Goal: Task Accomplishment & Management: Manage account settings

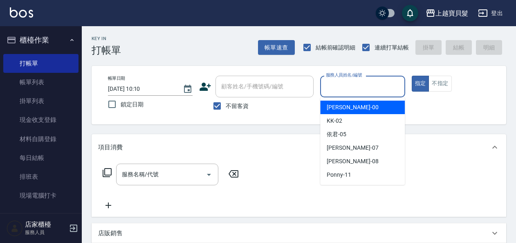
click at [349, 80] on input "服務人員姓名/編號" at bounding box center [362, 86] width 77 height 14
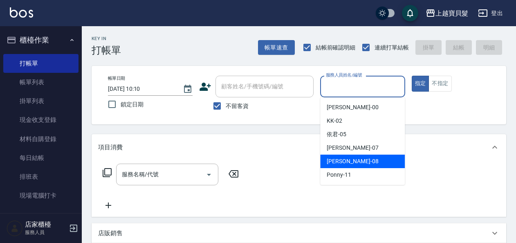
drag, startPoint x: 350, startPoint y: 165, endPoint x: 201, endPoint y: 148, distance: 150.0
click at [350, 165] on div "[PERSON_NAME] -08" at bounding box center [362, 160] width 85 height 13
type input "[PERSON_NAME]-08"
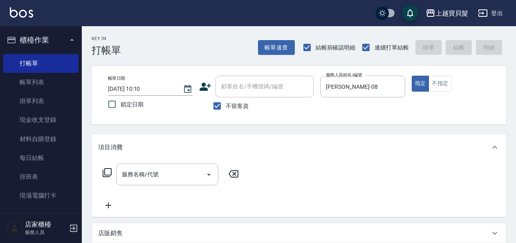
click at [109, 175] on icon at bounding box center [107, 172] width 10 height 10
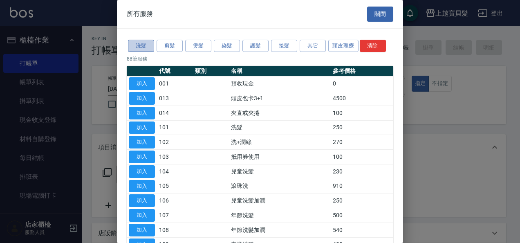
click at [139, 46] on button "洗髮" at bounding box center [141, 46] width 26 height 13
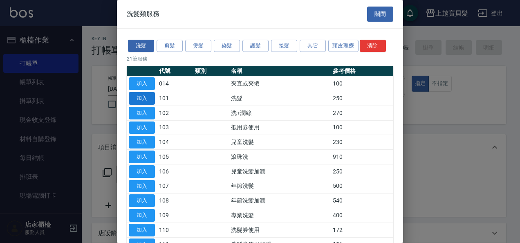
click at [149, 98] on button "加入" at bounding box center [142, 98] width 26 height 13
type input "洗髮(101)"
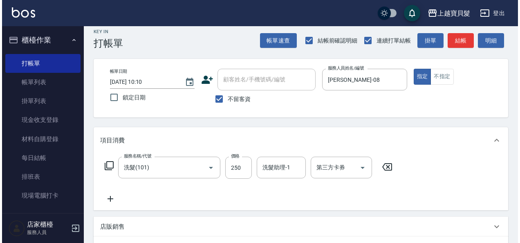
scroll to position [123, 0]
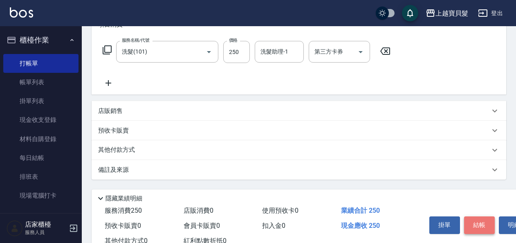
click at [483, 220] on button "結帳" at bounding box center [479, 224] width 31 height 17
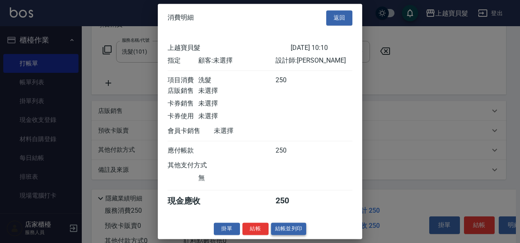
scroll to position [2, 0]
click at [281, 232] on button "結帳並列印" at bounding box center [289, 228] width 36 height 13
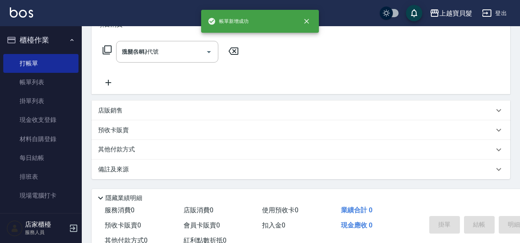
type input "[DATE] 14:26"
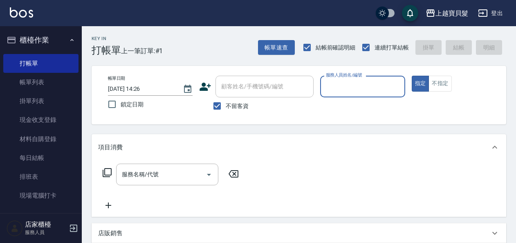
click at [337, 78] on div "服務人員姓名/編號" at bounding box center [362, 87] width 85 height 22
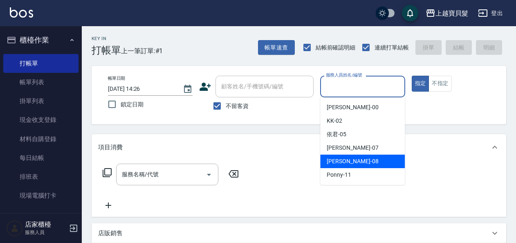
click at [338, 157] on span "[PERSON_NAME] -08" at bounding box center [351, 161] width 51 height 9
type input "[PERSON_NAME]-08"
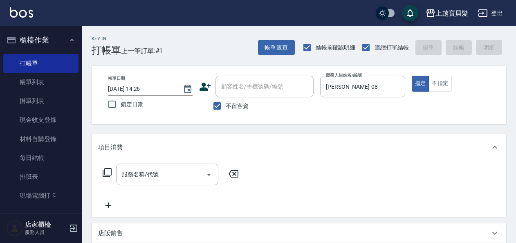
click at [107, 170] on icon at bounding box center [107, 172] width 10 height 10
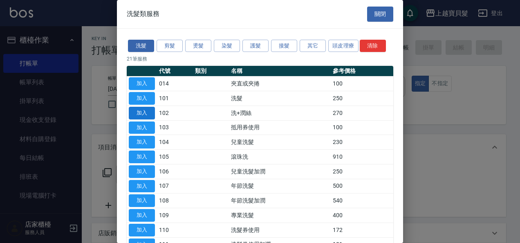
click at [144, 113] on button "加入" at bounding box center [142, 113] width 26 height 13
type input "洗+潤絲(102)"
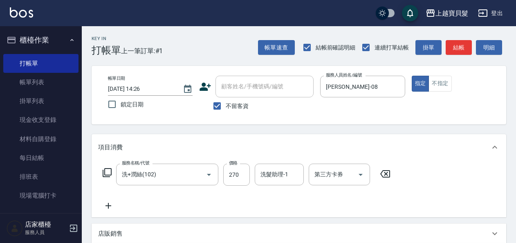
click at [105, 174] on icon at bounding box center [107, 172] width 9 height 9
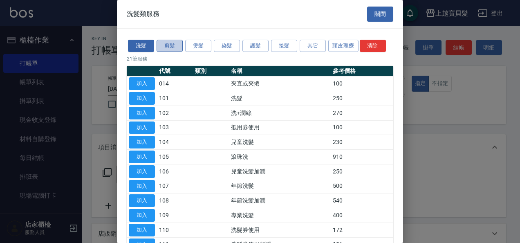
click at [171, 42] on button "剪髮" at bounding box center [169, 46] width 26 height 13
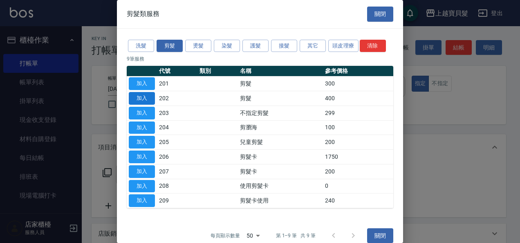
click at [137, 98] on button "加入" at bounding box center [142, 98] width 26 height 13
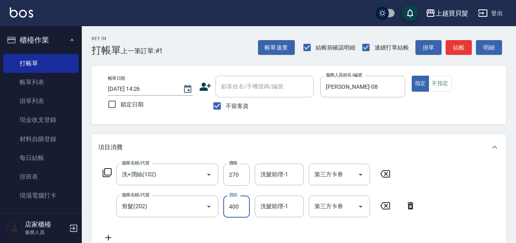
click at [226, 203] on input "400" at bounding box center [236, 206] width 27 height 22
type input "450"
click at [110, 171] on icon at bounding box center [107, 172] width 10 height 10
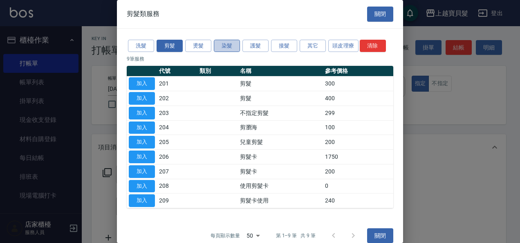
click at [225, 48] on button "染髮" at bounding box center [227, 46] width 26 height 13
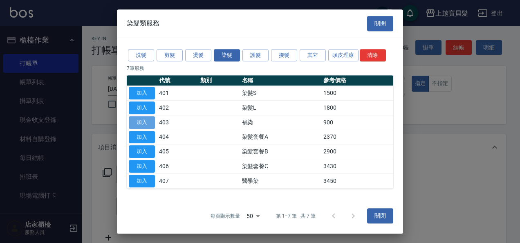
click at [141, 120] on button "加入" at bounding box center [142, 122] width 26 height 13
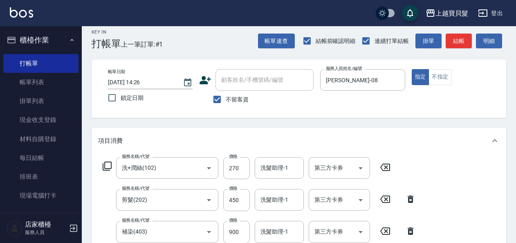
click at [106, 167] on icon at bounding box center [107, 165] width 9 height 9
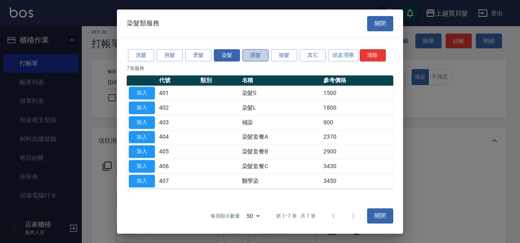
click at [253, 56] on button "護髮" at bounding box center [255, 55] width 26 height 13
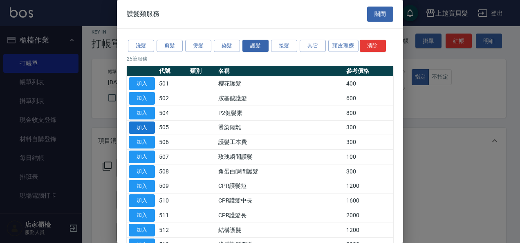
click at [141, 125] on button "加入" at bounding box center [142, 127] width 26 height 13
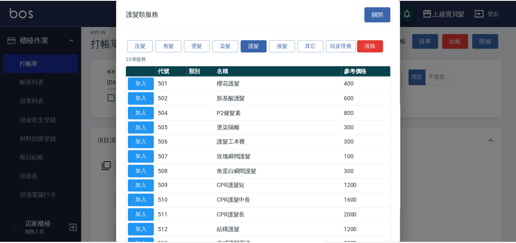
scroll to position [149, 0]
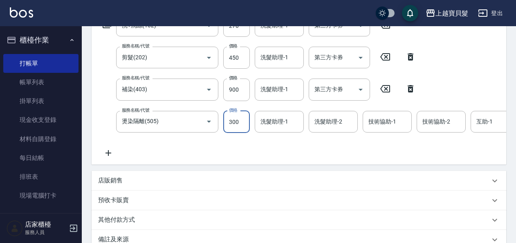
click at [230, 122] on input "300" at bounding box center [236, 122] width 27 height 22
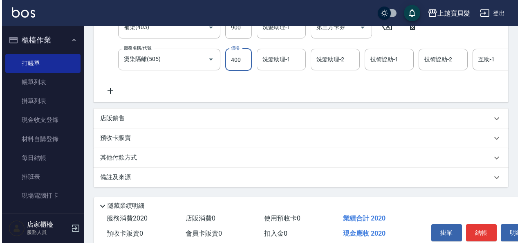
scroll to position [252, 0]
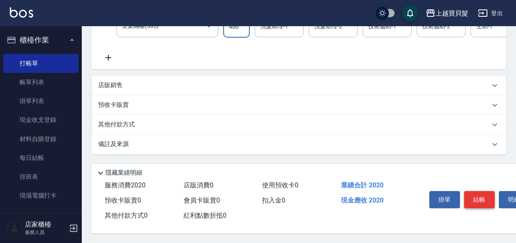
type input "400"
click at [480, 193] on button "結帳" at bounding box center [479, 199] width 31 height 17
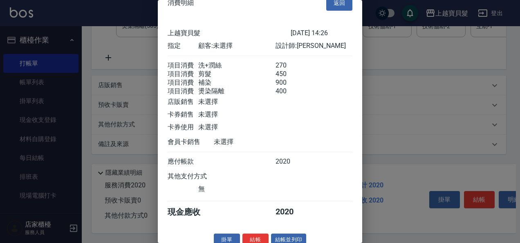
scroll to position [31, 0]
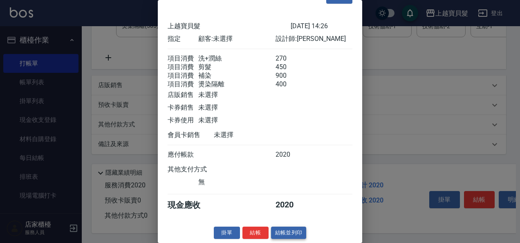
click at [291, 230] on button "結帳並列印" at bounding box center [289, 232] width 36 height 13
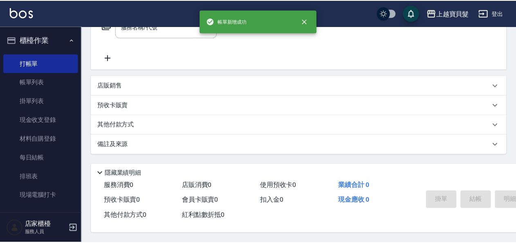
scroll to position [0, 0]
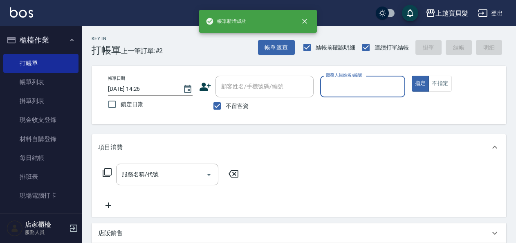
click at [358, 99] on body "帳[PERSON_NAME]成功 上越寶貝髮 登出 櫃檯作業 打帳單 帳單列表 掛單列表 現金收支登錄 材料自購登錄 每日結帳 排班表 現場電腦打卡 預約管理…" at bounding box center [258, 195] width 516 height 390
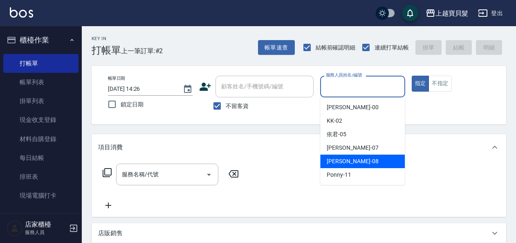
click at [339, 163] on span "[PERSON_NAME] -08" at bounding box center [351, 161] width 51 height 9
type input "[PERSON_NAME]-08"
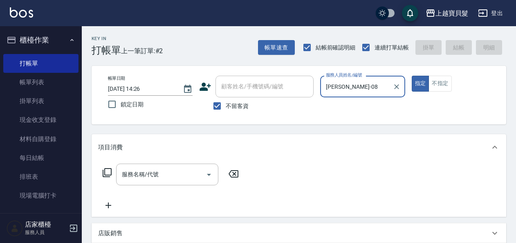
click at [106, 173] on icon at bounding box center [107, 172] width 10 height 10
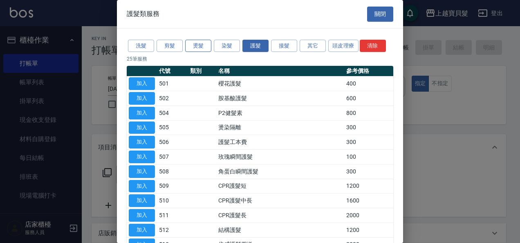
drag, startPoint x: 196, startPoint y: 47, endPoint x: 190, endPoint y: 50, distance: 7.1
click at [196, 47] on button "燙髮" at bounding box center [198, 46] width 26 height 13
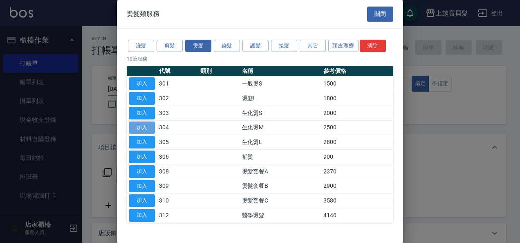
click at [142, 123] on button "加入" at bounding box center [142, 127] width 26 height 13
type input "生化燙M(304)"
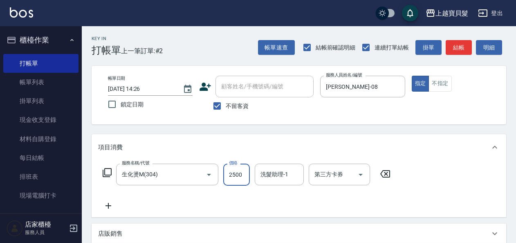
click at [225, 169] on input "2500" at bounding box center [236, 174] width 27 height 22
click at [234, 175] on input "2500" at bounding box center [236, 174] width 27 height 22
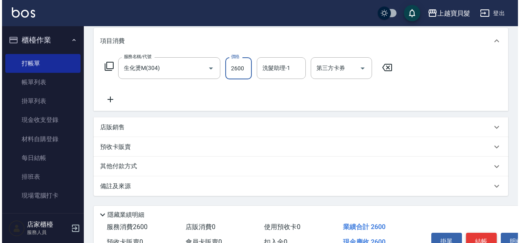
scroll to position [151, 0]
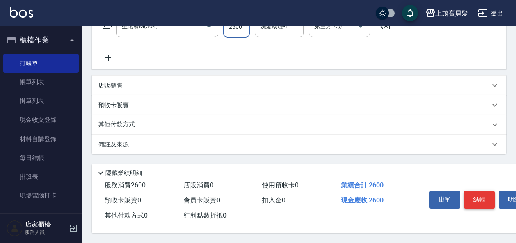
type input "2600"
click at [478, 199] on button "結帳" at bounding box center [479, 199] width 31 height 17
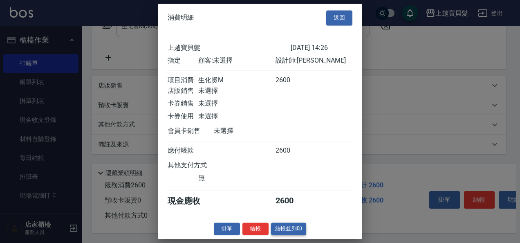
click at [279, 235] on button "結帳並列印" at bounding box center [289, 228] width 36 height 13
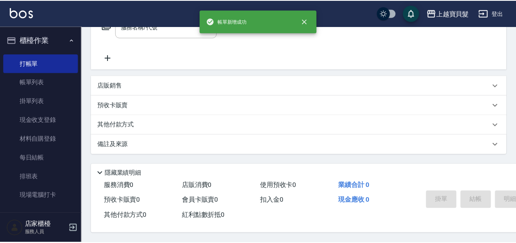
scroll to position [0, 0]
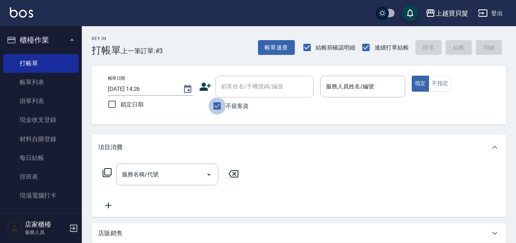
click at [216, 106] on input "不留客資" at bounding box center [216, 105] width 17 height 17
checkbox input "false"
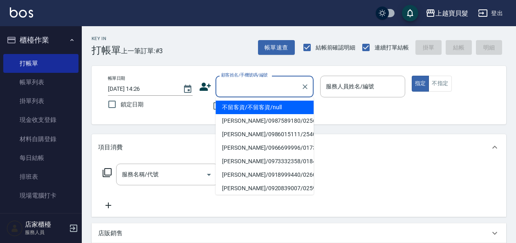
click at [245, 89] on input "顧客姓名/手機號碼/編號" at bounding box center [258, 86] width 78 height 14
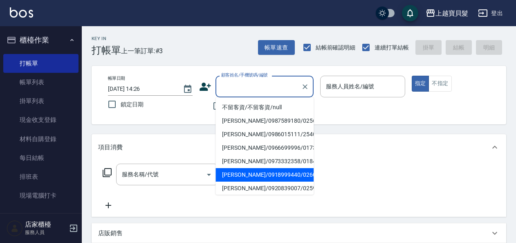
click at [243, 170] on li "[PERSON_NAME]/0918999440/02600606" at bounding box center [264, 174] width 98 height 13
type input "[PERSON_NAME]/0918999440/02600606"
type input "[PERSON_NAME]-08"
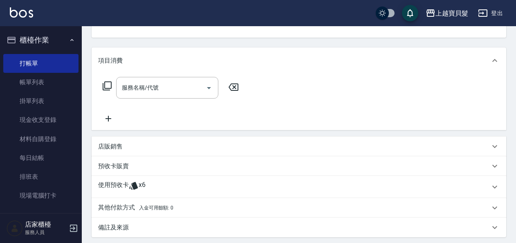
scroll to position [163, 0]
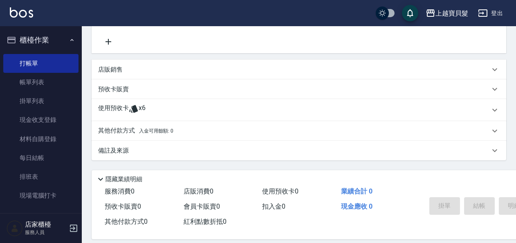
click at [139, 105] on span "x6" at bounding box center [141, 110] width 7 height 12
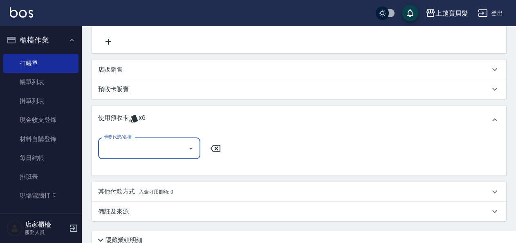
scroll to position [0, 0]
click at [191, 150] on icon "Open" at bounding box center [191, 148] width 10 height 10
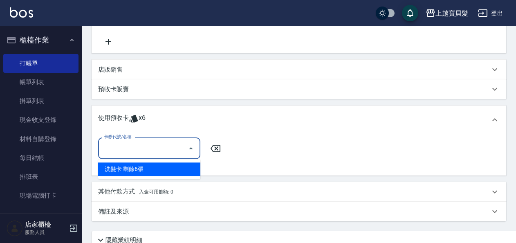
click at [194, 169] on div "洗髮卡 剩餘6張" at bounding box center [149, 168] width 102 height 13
type input "洗髮卡"
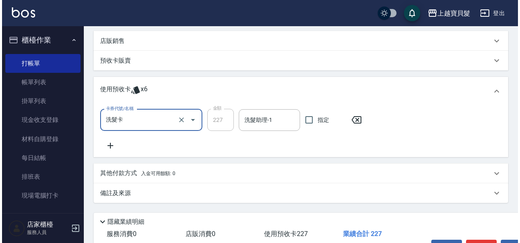
scroll to position [243, 0]
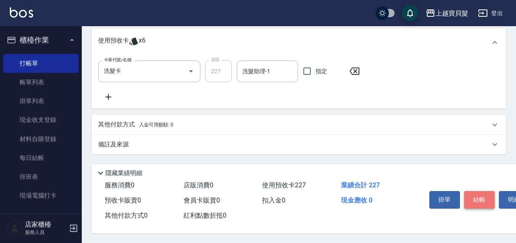
click at [485, 196] on button "結帳" at bounding box center [479, 199] width 31 height 17
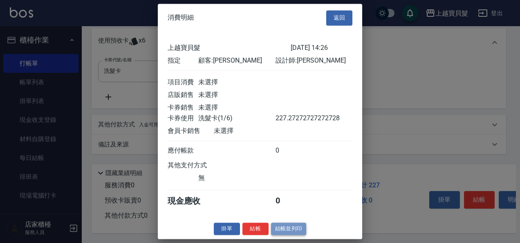
click at [277, 234] on button "結帳並列印" at bounding box center [289, 228] width 36 height 13
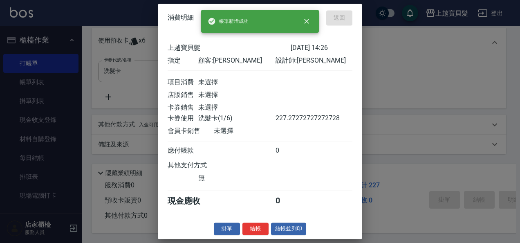
type input "[DATE] 14:27"
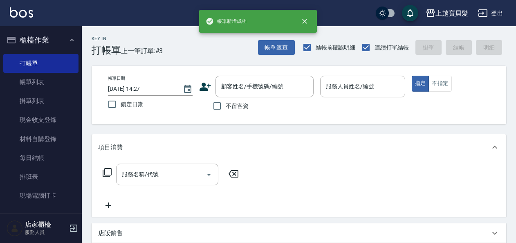
scroll to position [0, 0]
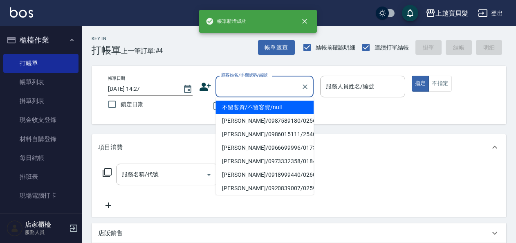
click at [255, 86] on input "顧客姓名/手機號碼/編號" at bounding box center [258, 86] width 78 height 14
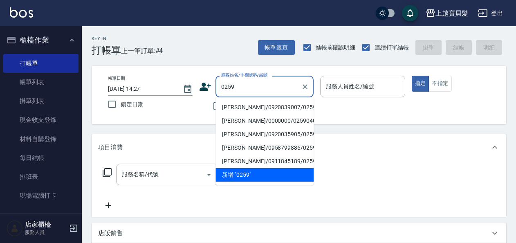
click at [255, 109] on li "[PERSON_NAME]/0920839007/02591005" at bounding box center [264, 106] width 98 height 13
type input "[PERSON_NAME]/0920839007/02591005"
type input "[PERSON_NAME]-08"
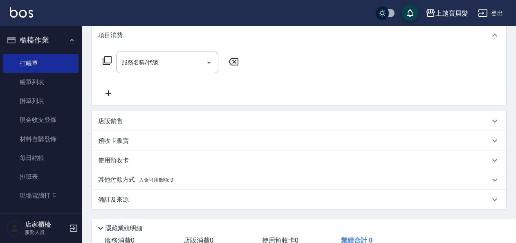
scroll to position [123, 0]
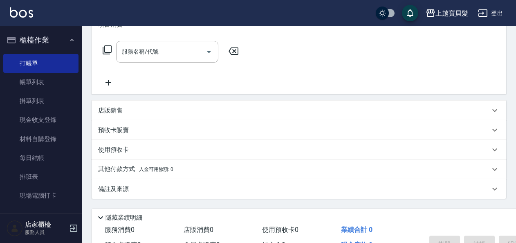
click at [127, 128] on p "預收卡販賣" at bounding box center [113, 130] width 31 height 9
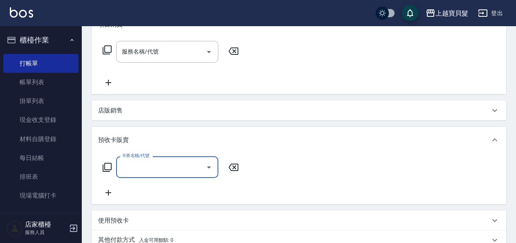
scroll to position [0, 0]
click at [163, 167] on input "卡券名稱/代號" at bounding box center [161, 167] width 83 height 14
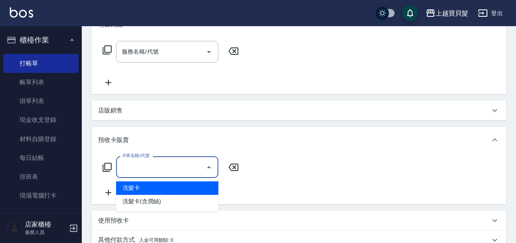
click at [167, 190] on span "洗髮卡" at bounding box center [167, 187] width 102 height 13
type input "洗髮卡"
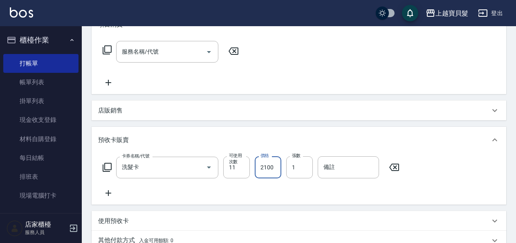
click at [257, 165] on input "2100" at bounding box center [267, 167] width 27 height 22
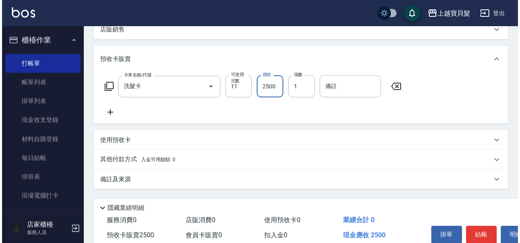
scroll to position [204, 0]
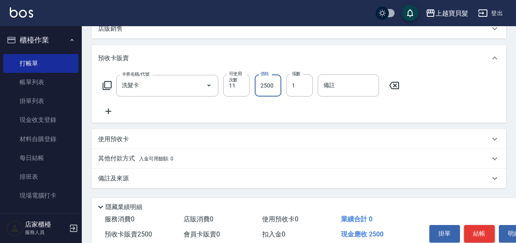
type input "2500"
click at [479, 233] on button "結帳" at bounding box center [479, 233] width 31 height 17
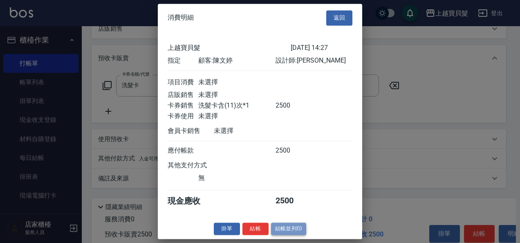
click at [286, 232] on button "結帳並列印" at bounding box center [289, 228] width 36 height 13
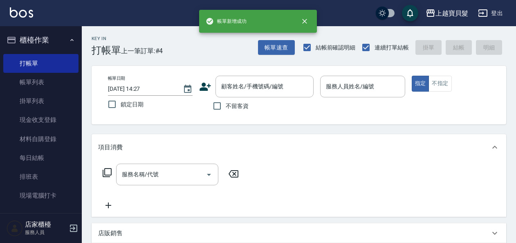
scroll to position [0, 0]
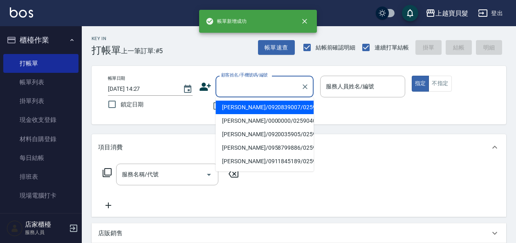
click at [246, 88] on input "顧客姓名/手機號碼/編號" at bounding box center [258, 86] width 78 height 14
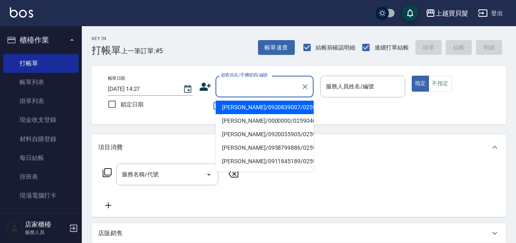
click at [245, 107] on li "[PERSON_NAME]/0920839007/02591005" at bounding box center [264, 106] width 98 height 13
type input "[PERSON_NAME]/0920839007/02591005"
type input "[PERSON_NAME]-08"
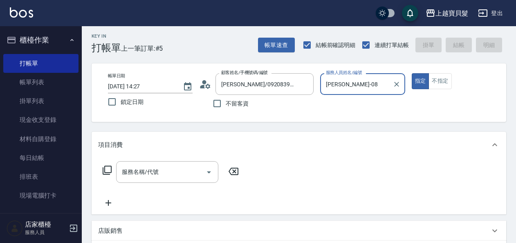
scroll to position [123, 0]
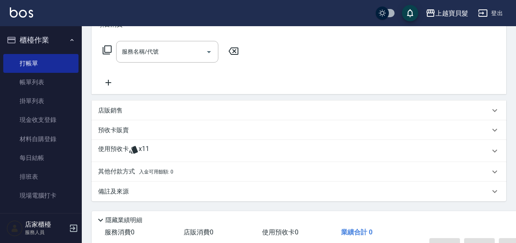
click at [141, 145] on span "x11" at bounding box center [143, 151] width 11 height 12
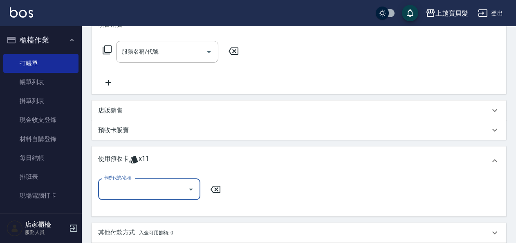
scroll to position [0, 0]
click at [191, 187] on icon "Open" at bounding box center [191, 189] width 10 height 10
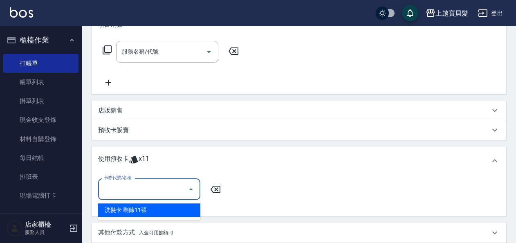
click at [191, 212] on div "洗髮卡 剩餘11張" at bounding box center [149, 209] width 102 height 13
type input "洗髮卡"
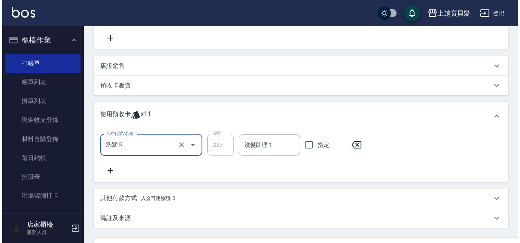
scroll to position [243, 0]
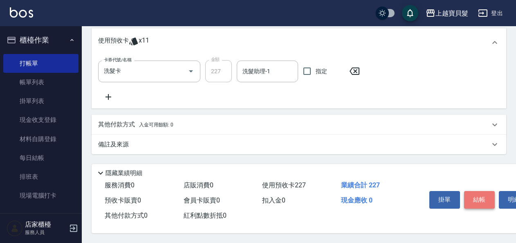
click at [474, 194] on button "結帳" at bounding box center [479, 199] width 31 height 17
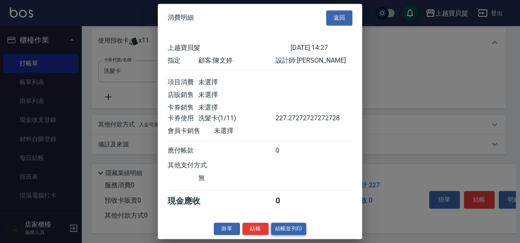
click at [281, 233] on button "結帳並列印" at bounding box center [289, 228] width 36 height 13
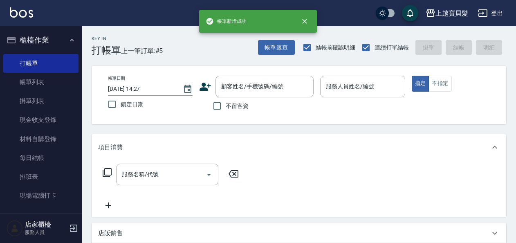
scroll to position [0, 0]
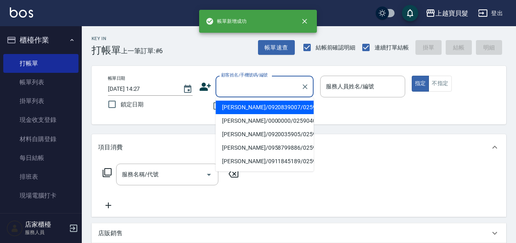
click at [261, 84] on input "顧客姓名/手機號碼/編號" at bounding box center [258, 86] width 78 height 14
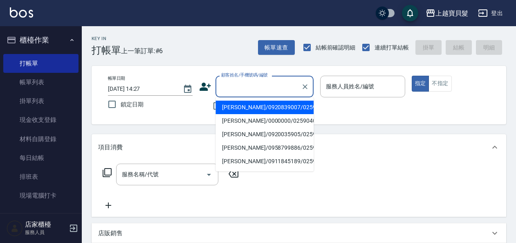
click at [246, 106] on li "[PERSON_NAME]/0920839007/02591005" at bounding box center [264, 106] width 98 height 13
type input "[PERSON_NAME]/0920839007/02591005"
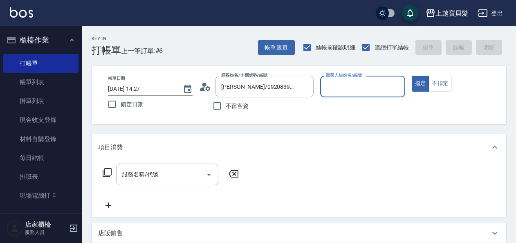
type input "[PERSON_NAME]-08"
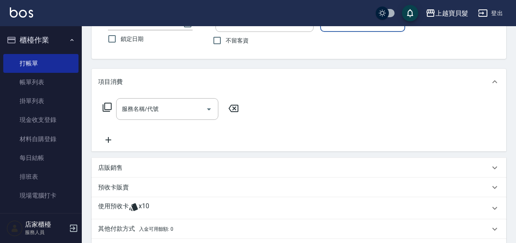
scroll to position [123, 0]
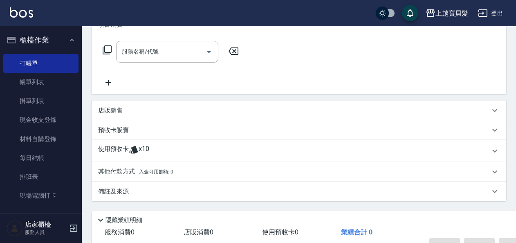
click at [143, 147] on span "x10" at bounding box center [143, 151] width 11 height 12
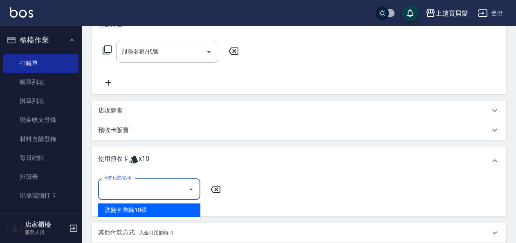
click at [175, 192] on input "卡券代號/名稱" at bounding box center [143, 189] width 83 height 14
click at [171, 209] on div "洗髮卡 剩餘10張" at bounding box center [149, 209] width 102 height 13
type input "洗髮卡"
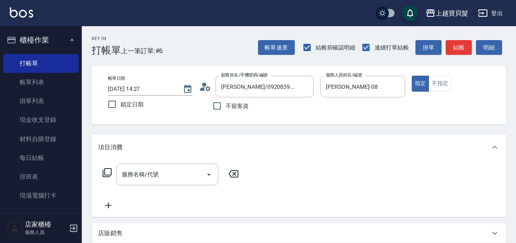
click at [107, 169] on icon at bounding box center [107, 172] width 10 height 10
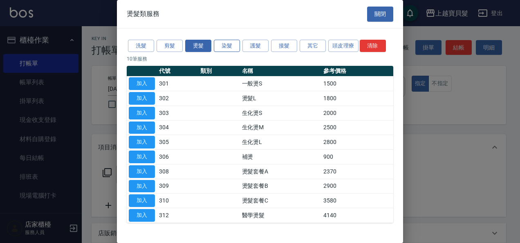
click at [224, 43] on button "染髮" at bounding box center [227, 46] width 26 height 13
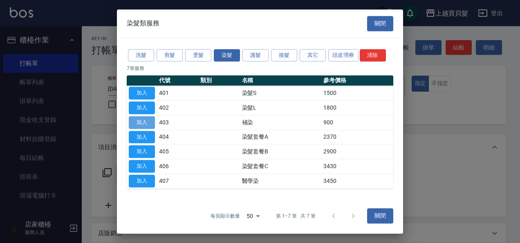
click at [143, 118] on button "加入" at bounding box center [142, 122] width 26 height 13
type input "補染(403)"
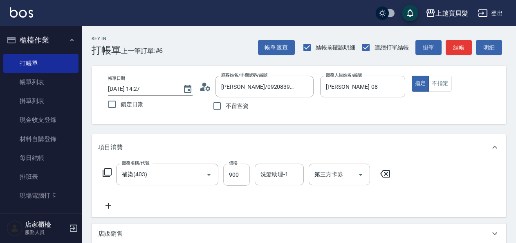
click at [229, 174] on input "900" at bounding box center [236, 174] width 27 height 22
click at [231, 172] on input "1100" at bounding box center [236, 174] width 27 height 22
click at [241, 173] on input "100" at bounding box center [236, 174] width 27 height 22
type input "1000"
click at [109, 172] on icon at bounding box center [107, 172] width 10 height 10
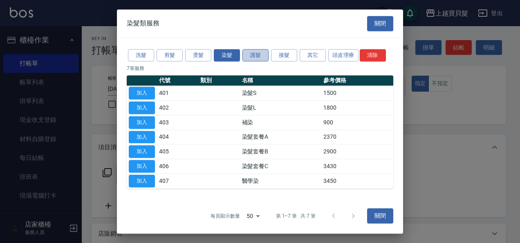
click at [248, 51] on button "護髮" at bounding box center [255, 55] width 26 height 13
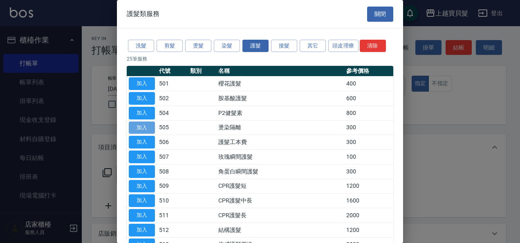
click at [146, 126] on button "加入" at bounding box center [142, 127] width 26 height 13
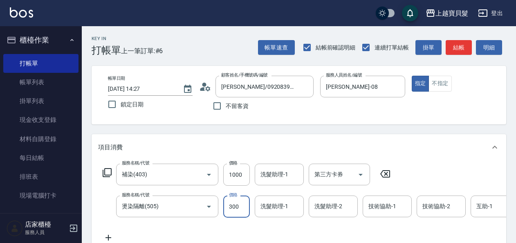
click at [226, 207] on input "300" at bounding box center [236, 206] width 27 height 22
click at [232, 204] on input "300" at bounding box center [236, 206] width 27 height 22
click at [226, 207] on input "0" at bounding box center [236, 206] width 27 height 22
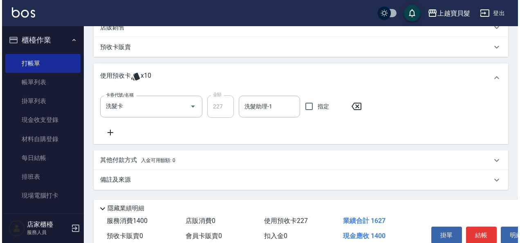
scroll to position [282, 0]
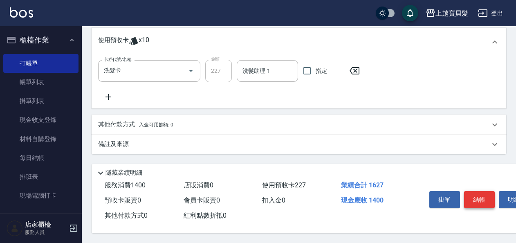
type input "400"
click at [482, 198] on button "結帳" at bounding box center [479, 199] width 31 height 17
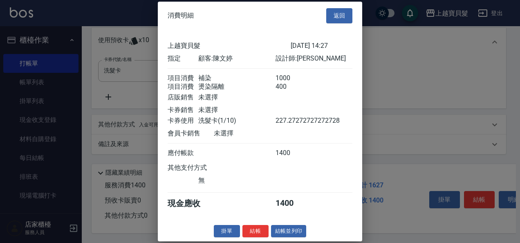
scroll to position [7, 0]
click at [288, 234] on button "結帳並列印" at bounding box center [289, 230] width 36 height 13
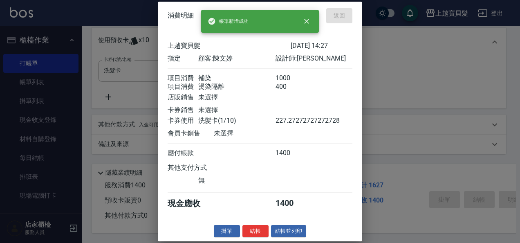
type input "[DATE] 14:28"
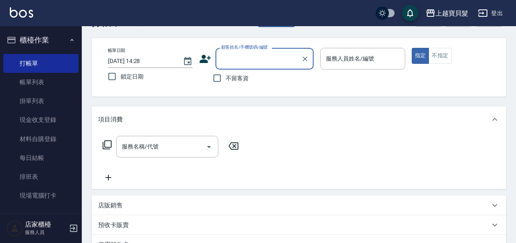
scroll to position [41, 0]
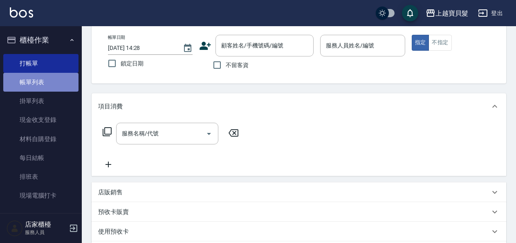
click at [42, 81] on link "帳單列表" at bounding box center [40, 82] width 75 height 19
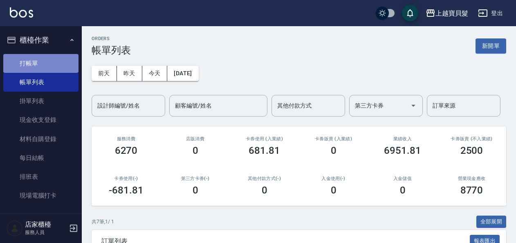
click at [43, 62] on link "打帳單" at bounding box center [40, 63] width 75 height 19
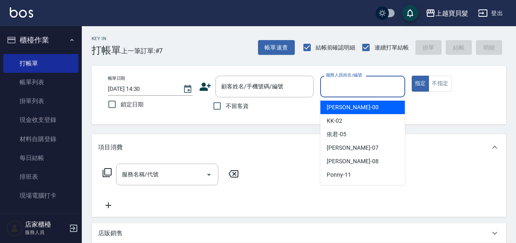
click at [358, 83] on input "服務人員姓名/編號" at bounding box center [362, 86] width 77 height 14
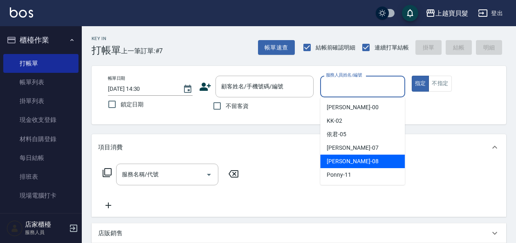
click at [347, 164] on div "[PERSON_NAME] -08" at bounding box center [362, 160] width 85 height 13
type input "[PERSON_NAME]-08"
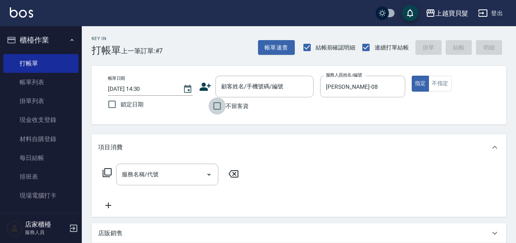
drag, startPoint x: 217, startPoint y: 104, endPoint x: 158, endPoint y: 128, distance: 63.9
click at [216, 104] on input "不留客資" at bounding box center [216, 105] width 17 height 17
checkbox input "true"
click at [105, 171] on icon at bounding box center [107, 172] width 10 height 10
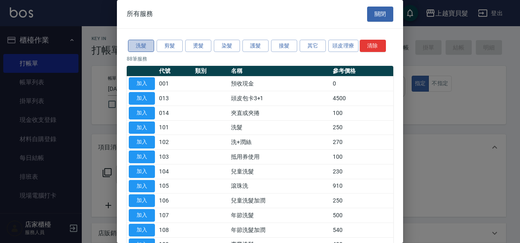
click at [138, 43] on button "洗髮" at bounding box center [141, 46] width 26 height 13
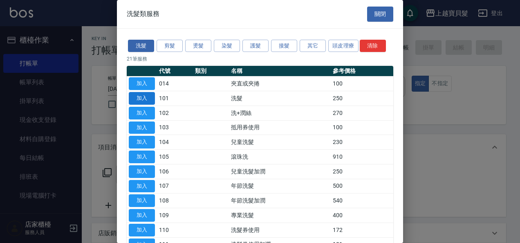
click at [138, 96] on button "加入" at bounding box center [142, 98] width 26 height 13
type input "洗髮(101)"
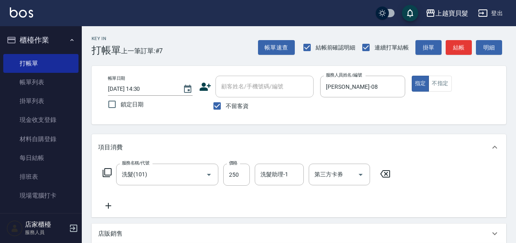
click at [108, 172] on icon at bounding box center [107, 172] width 10 height 10
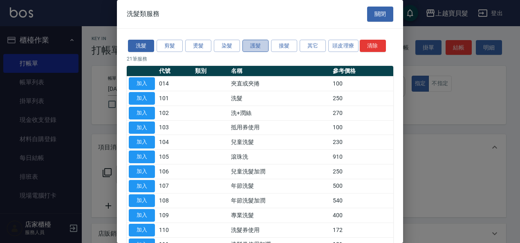
click at [254, 48] on button "護髮" at bounding box center [255, 46] width 26 height 13
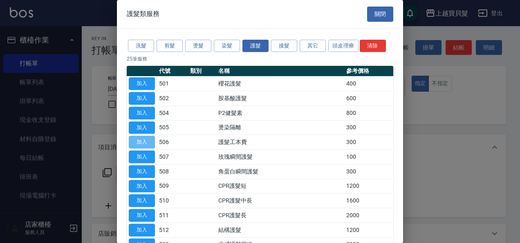
click at [143, 136] on button "加入" at bounding box center [142, 142] width 26 height 13
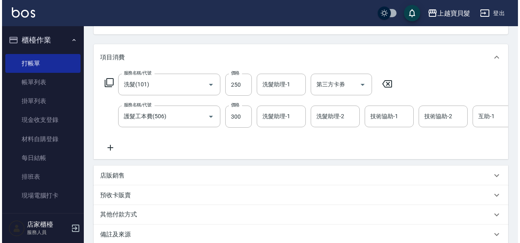
scroll to position [189, 0]
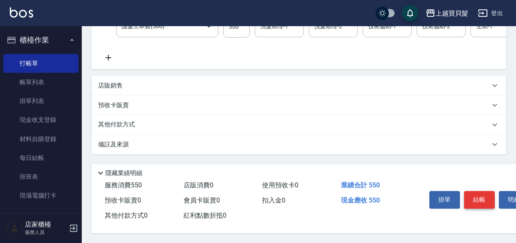
click at [479, 195] on button "結帳" at bounding box center [479, 199] width 31 height 17
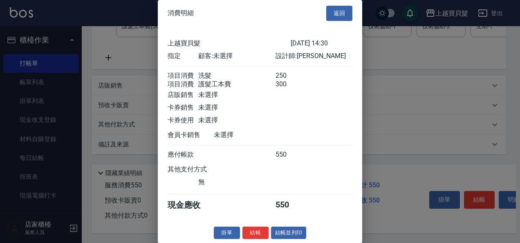
scroll to position [11, 0]
click at [281, 229] on button "結帳並列印" at bounding box center [289, 232] width 36 height 13
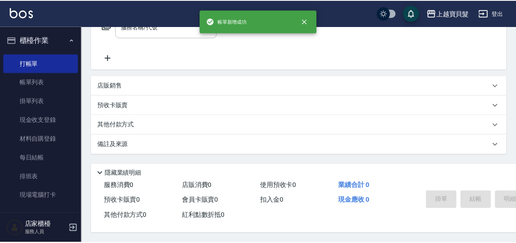
scroll to position [0, 0]
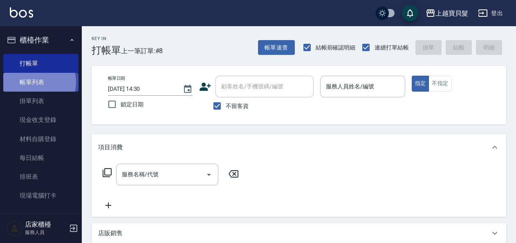
click at [31, 82] on link "帳單列表" at bounding box center [40, 82] width 75 height 19
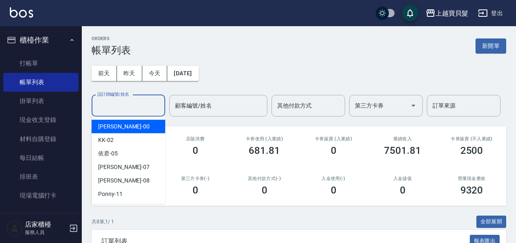
click at [142, 104] on input "設計師編號/姓名" at bounding box center [128, 105] width 66 height 14
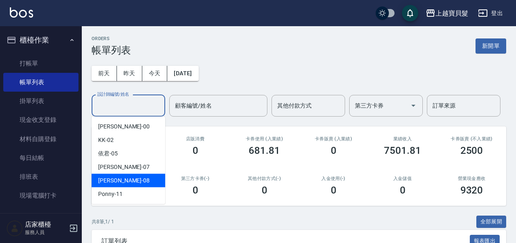
click at [136, 179] on div "[PERSON_NAME] -08" at bounding box center [129, 180] width 74 height 13
type input "[PERSON_NAME]-08"
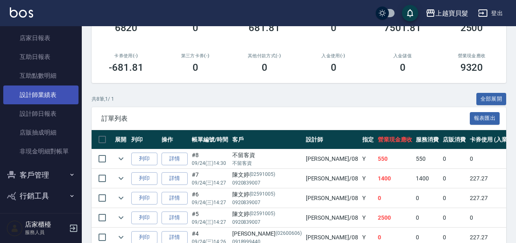
scroll to position [247, 0]
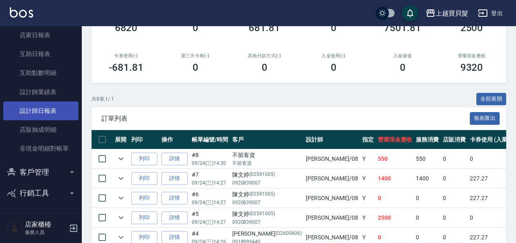
click at [46, 114] on link "設計師日報表" at bounding box center [40, 110] width 75 height 19
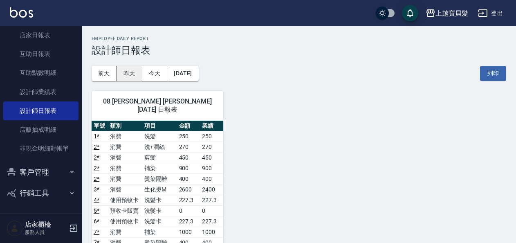
click at [137, 71] on button "昨天" at bounding box center [129, 73] width 25 height 15
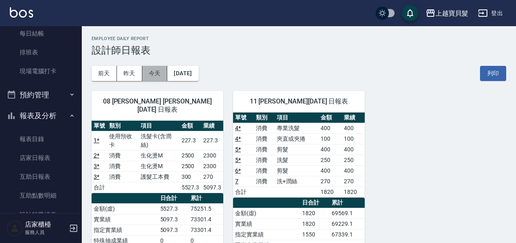
click at [158, 72] on button "今天" at bounding box center [154, 73] width 25 height 15
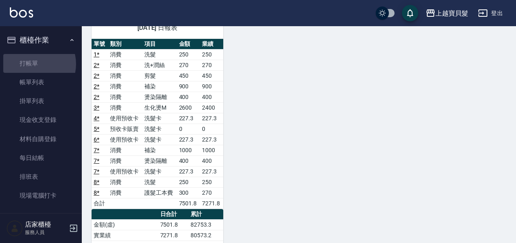
drag, startPoint x: 34, startPoint y: 64, endPoint x: 74, endPoint y: 69, distance: 40.3
click at [34, 63] on link "打帳單" at bounding box center [40, 63] width 75 height 19
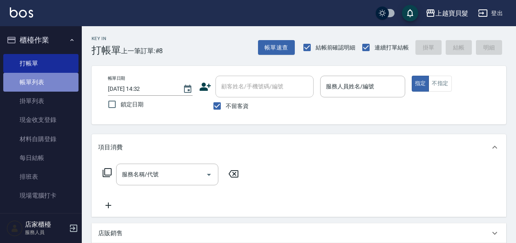
click at [46, 76] on link "帳單列表" at bounding box center [40, 82] width 75 height 19
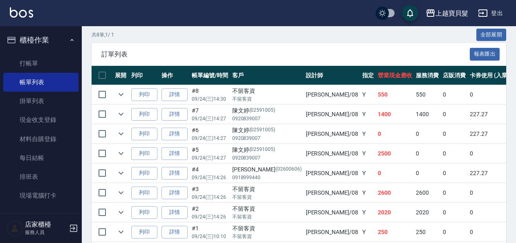
scroll to position [204, 0]
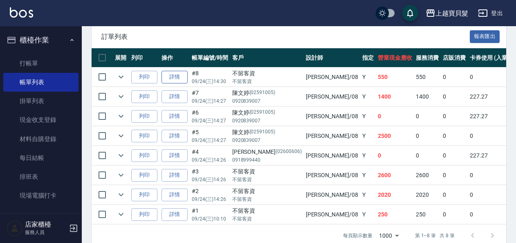
click at [169, 74] on link "詳情" at bounding box center [174, 77] width 26 height 13
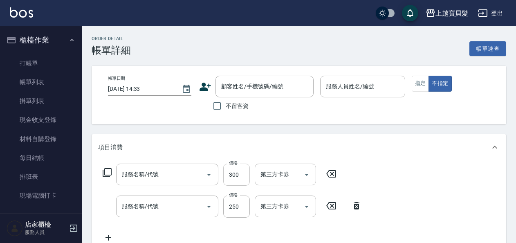
type input "[DATE] 14:30"
checkbox input "true"
type input "[PERSON_NAME]-08"
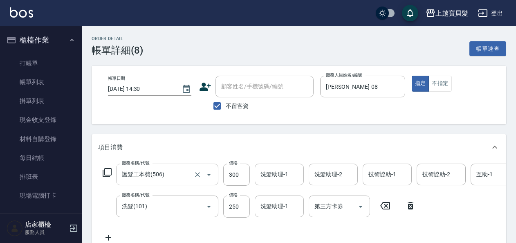
type input "護髮工本費(506)"
type input "洗髮(101)"
click at [196, 172] on icon "Clear" at bounding box center [197, 174] width 8 height 8
type input "護髮工本費(506)"
click at [106, 172] on icon at bounding box center [107, 172] width 10 height 10
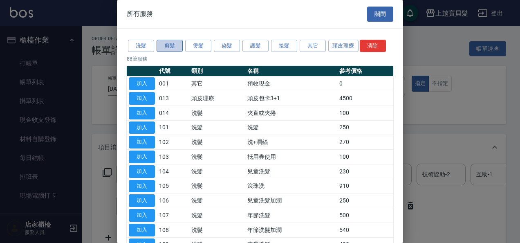
click at [165, 44] on button "剪髮" at bounding box center [169, 46] width 26 height 13
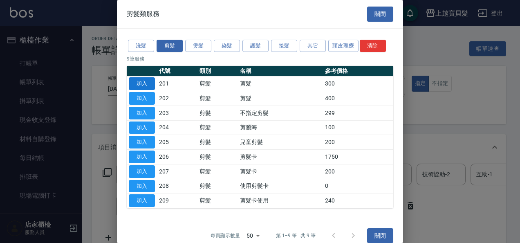
click at [139, 79] on button "加入" at bounding box center [142, 83] width 26 height 13
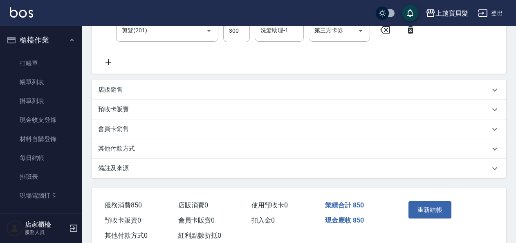
scroll to position [236, 0]
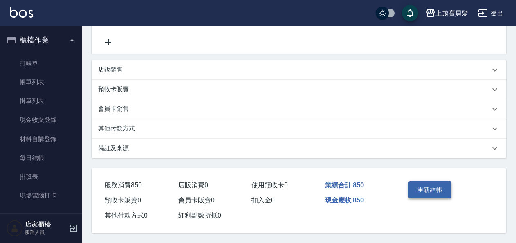
click at [427, 187] on button "重新結帳" at bounding box center [429, 189] width 43 height 17
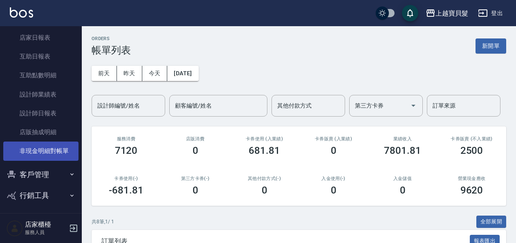
scroll to position [245, 0]
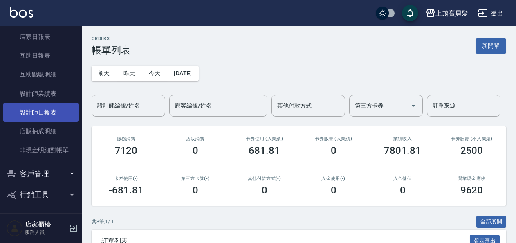
click at [37, 113] on link "設計師日報表" at bounding box center [40, 112] width 75 height 19
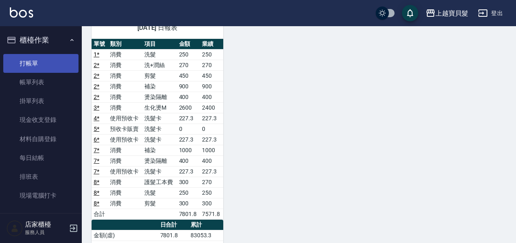
click at [38, 59] on link "打帳單" at bounding box center [40, 63] width 75 height 19
